Goal: Information Seeking & Learning: Learn about a topic

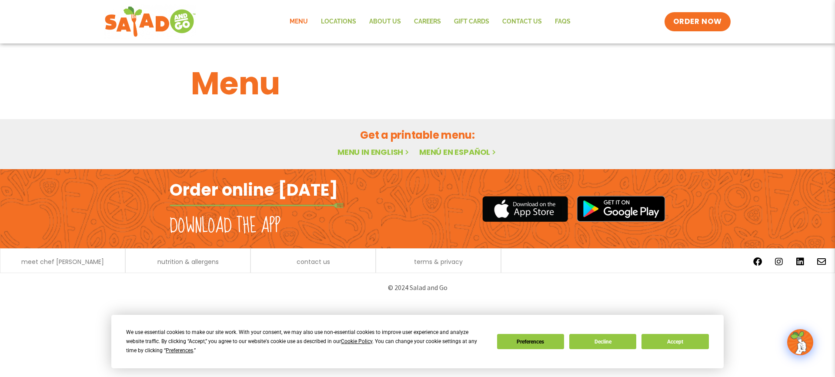
click at [304, 23] on link "Menu" at bounding box center [298, 22] width 31 height 20
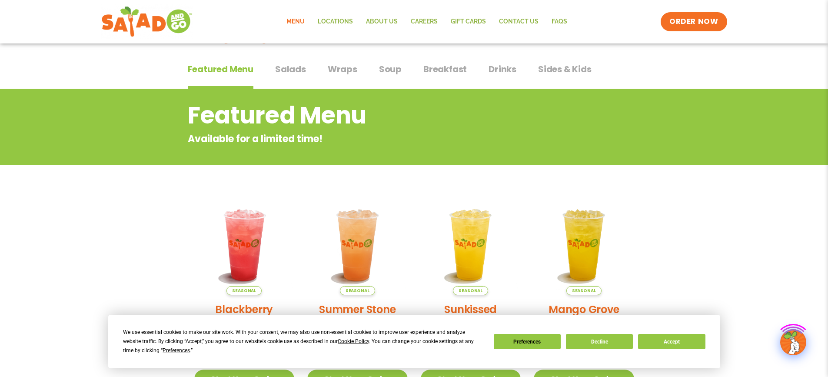
scroll to position [174, 0]
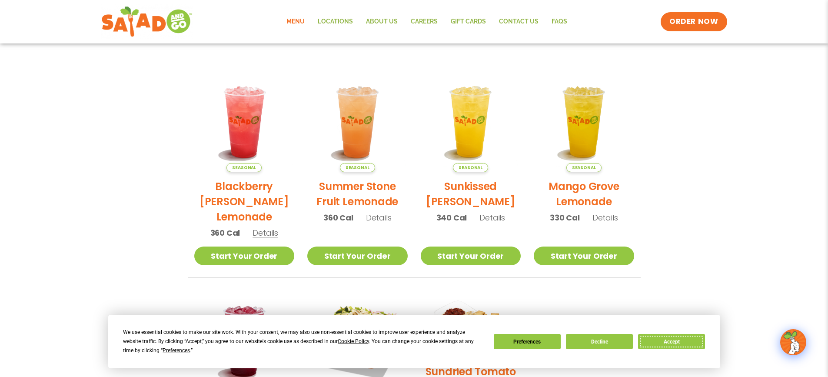
click at [672, 337] on button "Accept" at bounding box center [671, 341] width 67 height 15
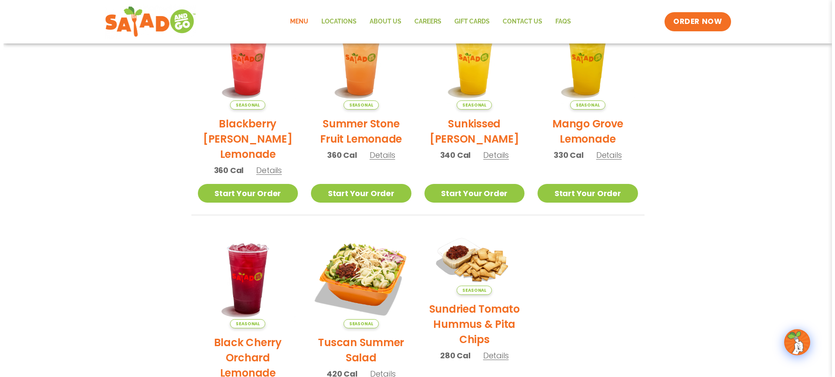
scroll to position [348, 0]
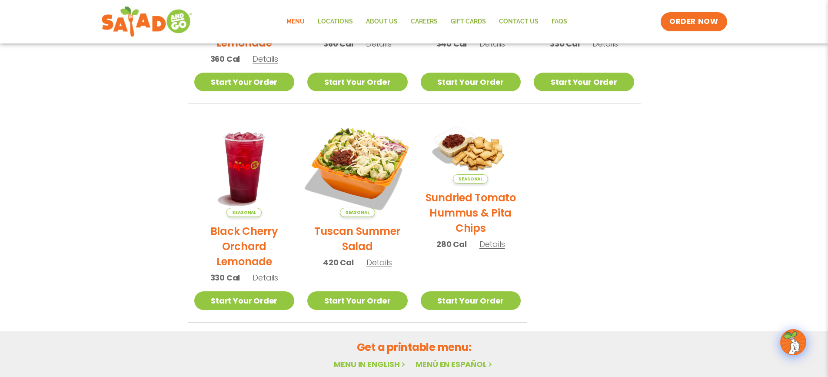
click at [353, 173] on img at bounding box center [358, 167] width 118 height 118
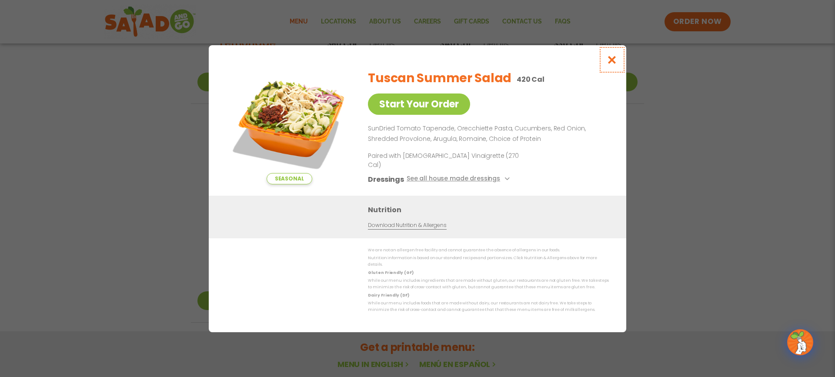
click at [612, 64] on icon "Close modal" at bounding box center [611, 59] width 11 height 9
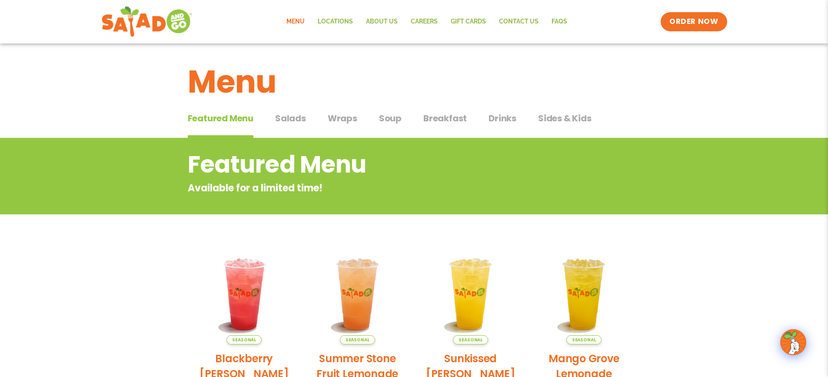
scroll to position [0, 0]
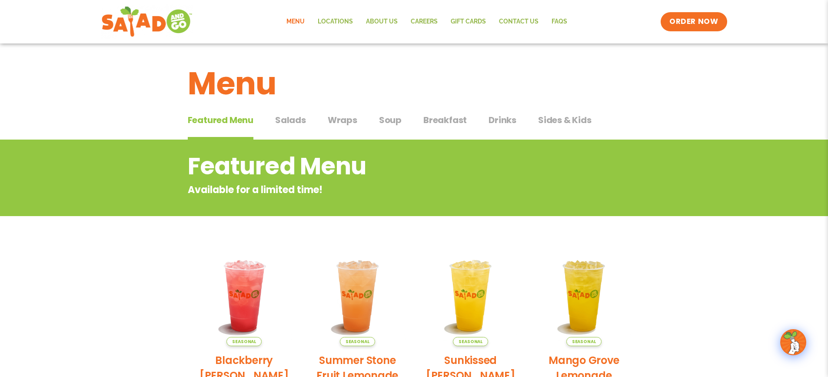
click at [294, 119] on span "Salads" at bounding box center [290, 119] width 31 height 13
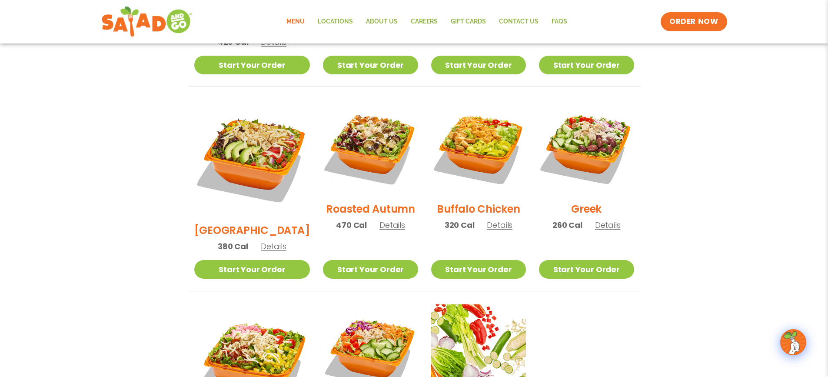
scroll to position [391, 0]
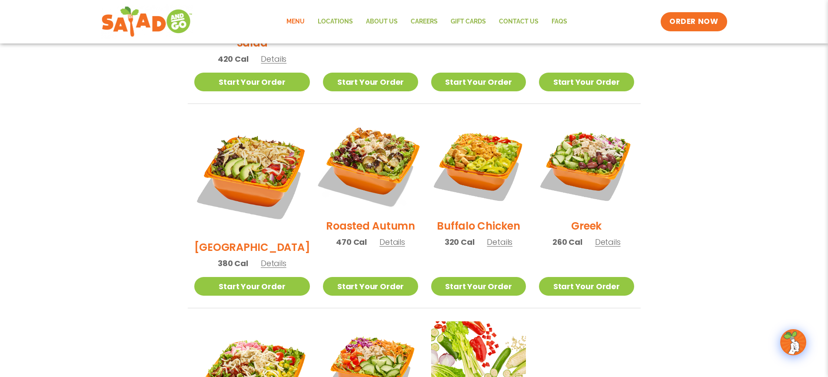
click at [392, 155] on img at bounding box center [370, 164] width 111 height 111
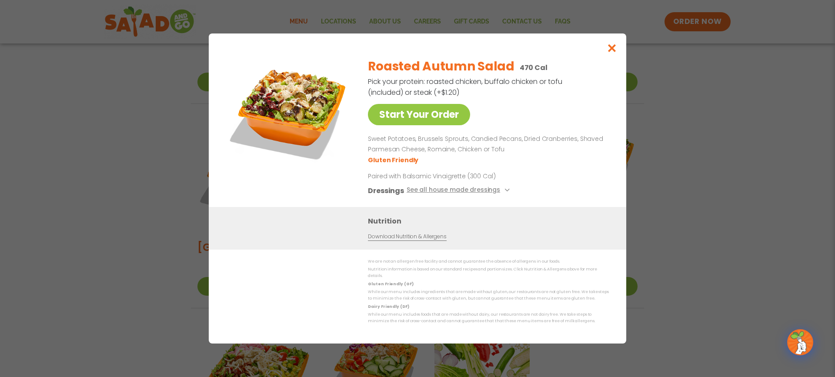
click at [287, 127] on img at bounding box center [289, 112] width 122 height 122
click at [617, 50] on button "Close modal" at bounding box center [612, 47] width 28 height 29
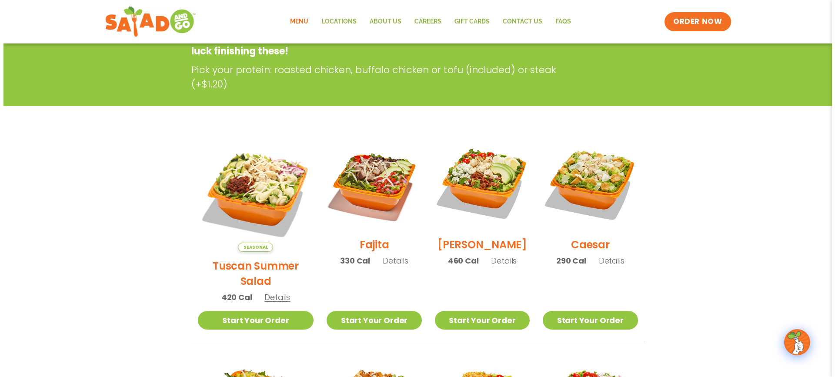
scroll to position [174, 0]
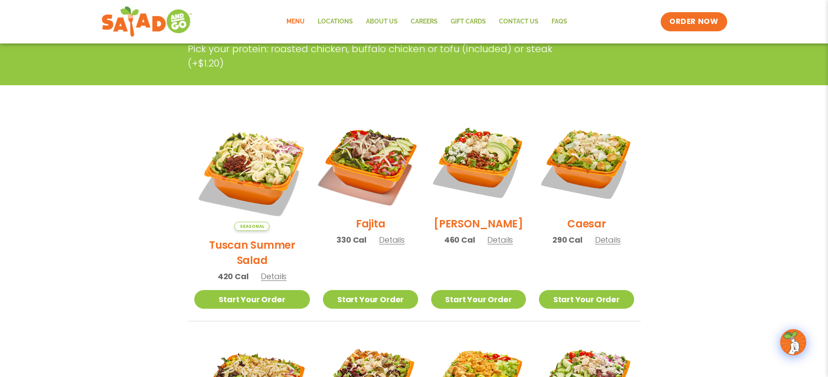
click at [353, 161] on img at bounding box center [370, 161] width 111 height 111
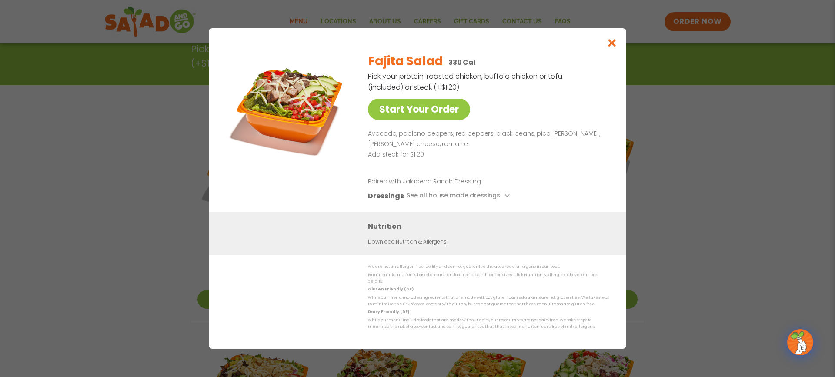
click at [314, 103] on img at bounding box center [289, 107] width 122 height 122
